Goal: Find specific page/section: Find specific page/section

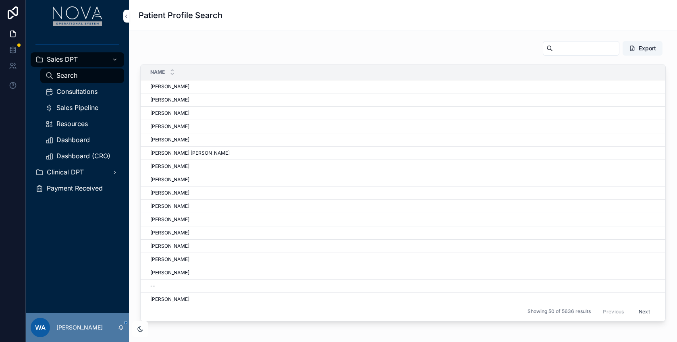
click at [85, 156] on span "Dashboard (CRO)" at bounding box center [83, 156] width 54 height 8
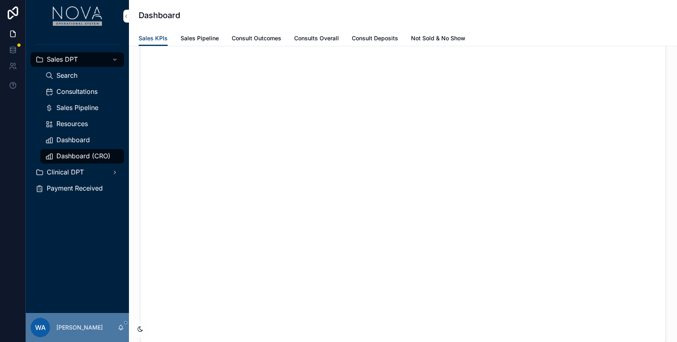
scroll to position [55, 0]
click at [538, 45] on div "Sales KPIs Sales Pipeline Consult Outcomes Consults Overall Consult Deposits No…" at bounding box center [403, 38] width 529 height 15
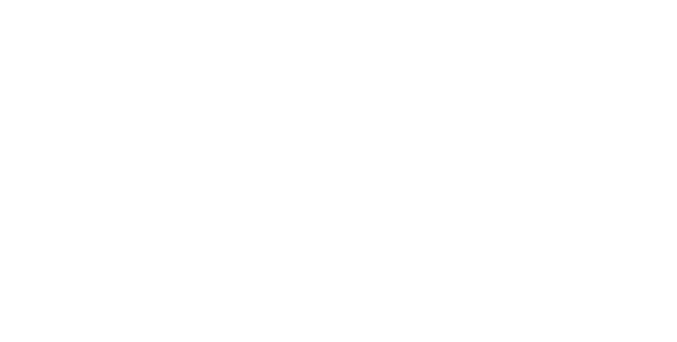
scroll to position [124, 0]
